Goal: Task Accomplishment & Management: Use online tool/utility

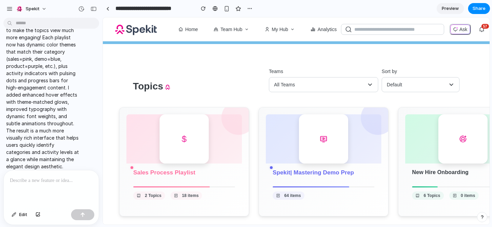
scroll to position [8, 0]
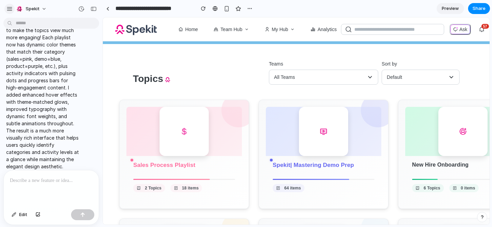
click at [6, 5] on button "button" at bounding box center [9, 9] width 10 height 10
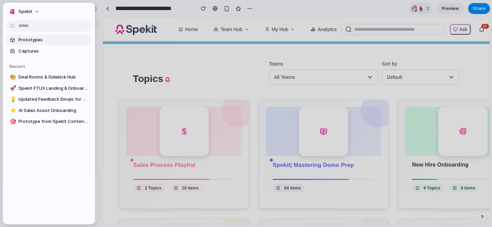
click at [49, 39] on span "Prototypes" at bounding box center [53, 40] width 70 height 7
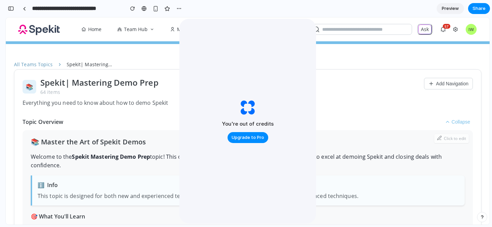
scroll to position [0, 0]
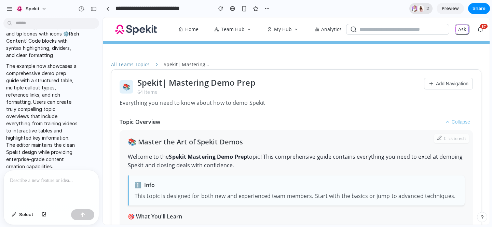
click at [425, 11] on div "2" at bounding box center [421, 8] width 23 height 11
click at [384, 4] on div "Seen by Madiha Faisal Melanie Fellay" at bounding box center [246, 113] width 492 height 227
click at [9, 9] on div "button" at bounding box center [9, 9] width 6 height 6
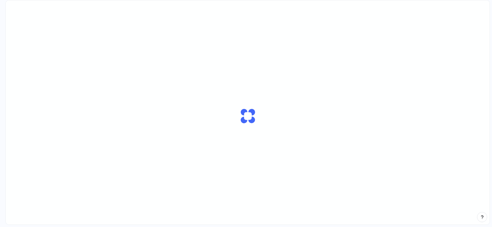
scroll to position [0, 6]
